Goal: Information Seeking & Learning: Find specific fact

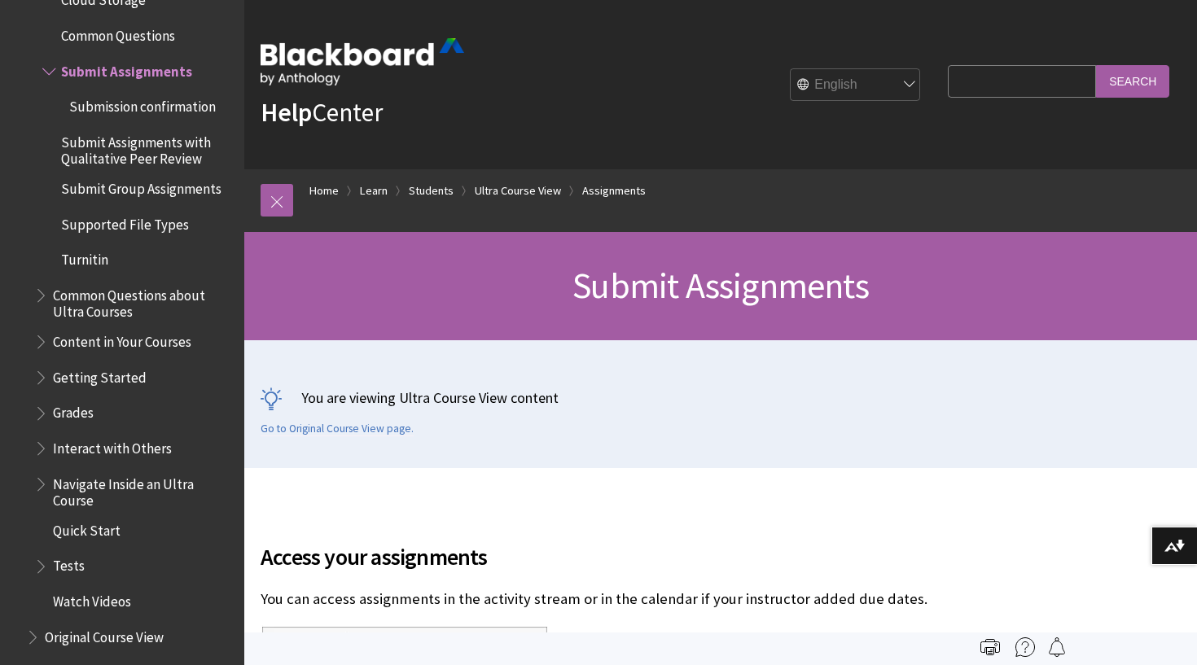
click at [1035, 85] on input "Search Query" at bounding box center [1022, 81] width 148 height 32
type input "video"
click at [1133, 81] on input "Search" at bounding box center [1132, 81] width 73 height 32
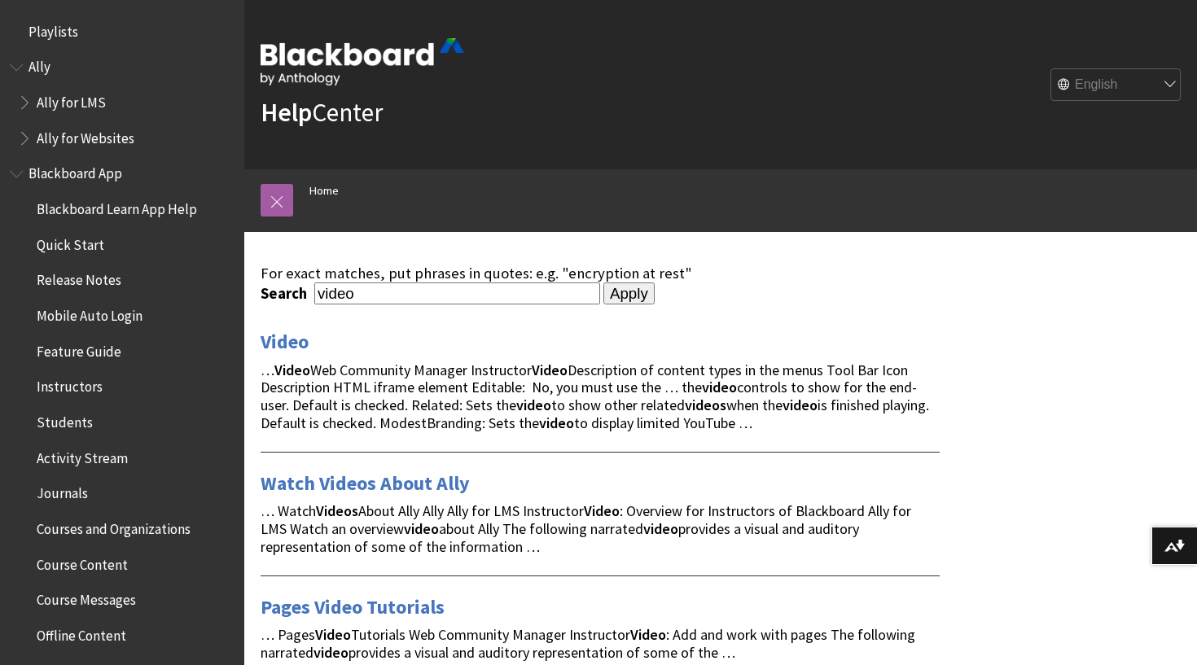
click at [843, 137] on div "Help Center English عربية Català Cymraeg Deutsch Español Suomi Français עברית I…" at bounding box center [720, 84] width 953 height 169
click at [309, 194] on link "Home" at bounding box center [323, 191] width 29 height 20
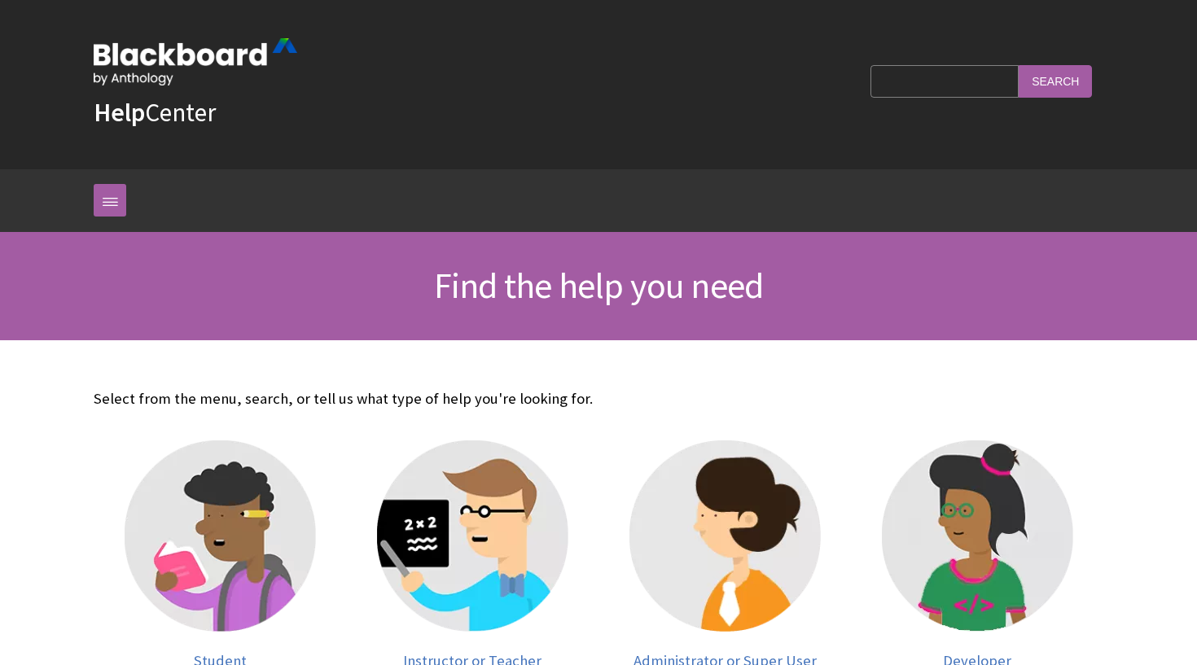
click at [981, 80] on input "Search Query" at bounding box center [945, 81] width 148 height 32
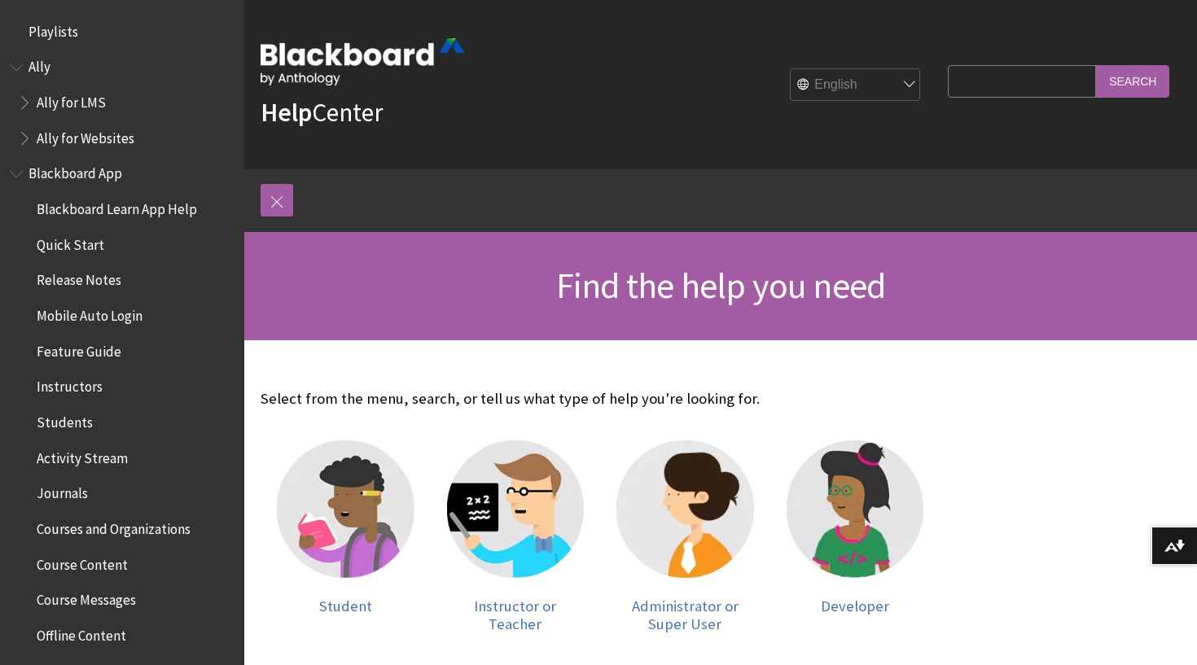
click at [967, 81] on input "Search Query" at bounding box center [1022, 81] width 148 height 32
type input "uploading video"
click at [1133, 81] on input "Search" at bounding box center [1132, 81] width 73 height 32
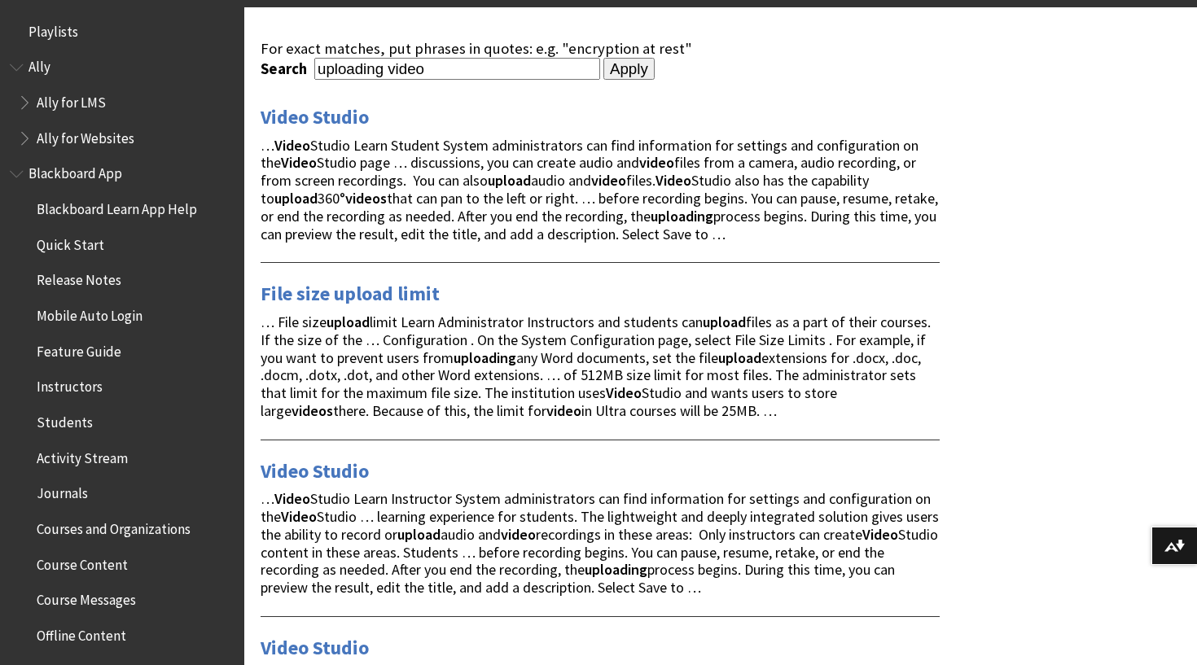
scroll to position [264, 0]
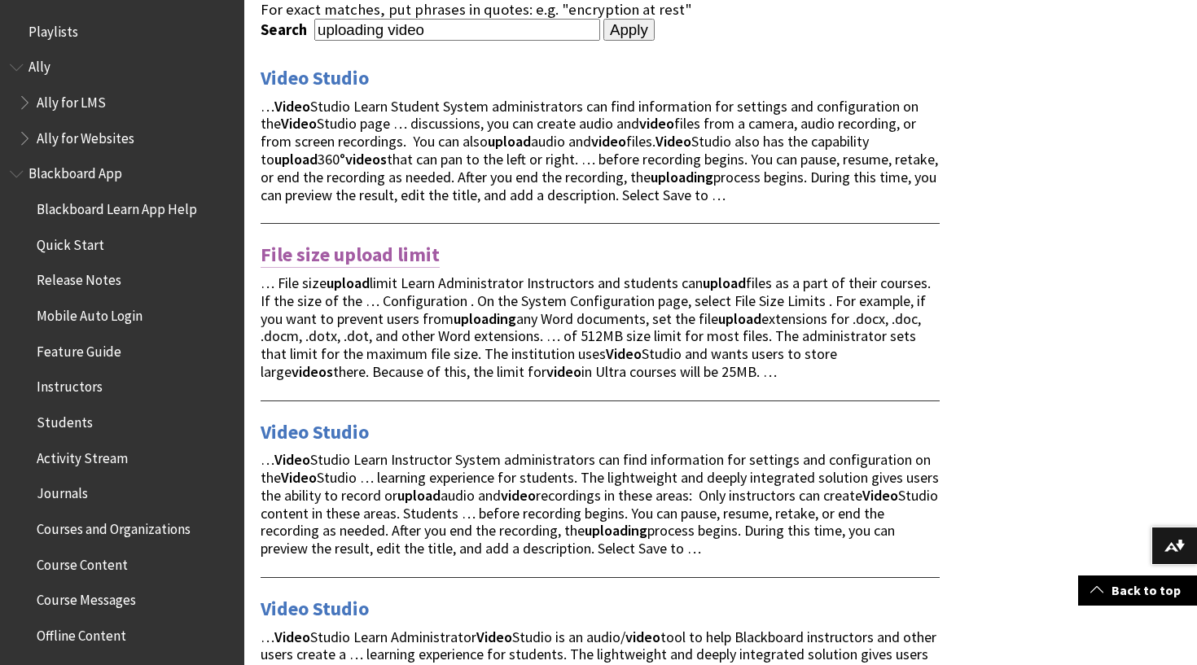
click at [355, 257] on link "File size upload limit" at bounding box center [350, 255] width 179 height 26
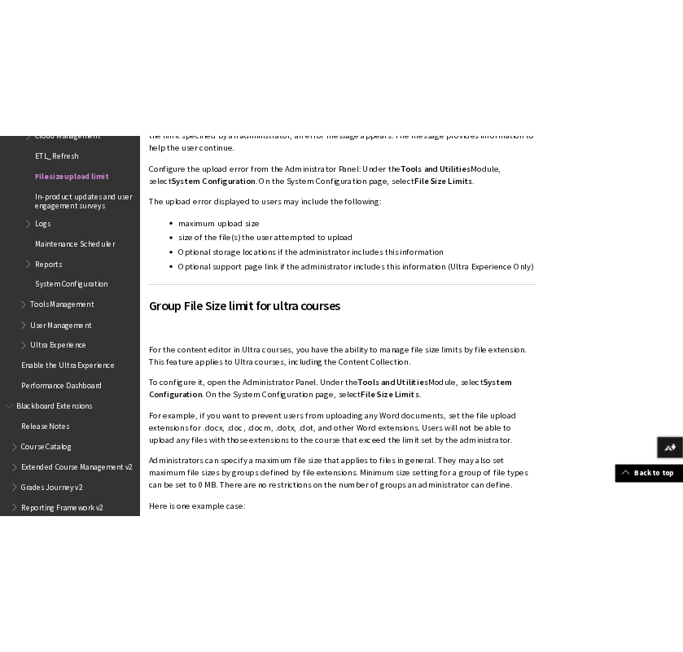
scroll to position [432, 0]
